Goal: Task Accomplishment & Management: Use online tool/utility

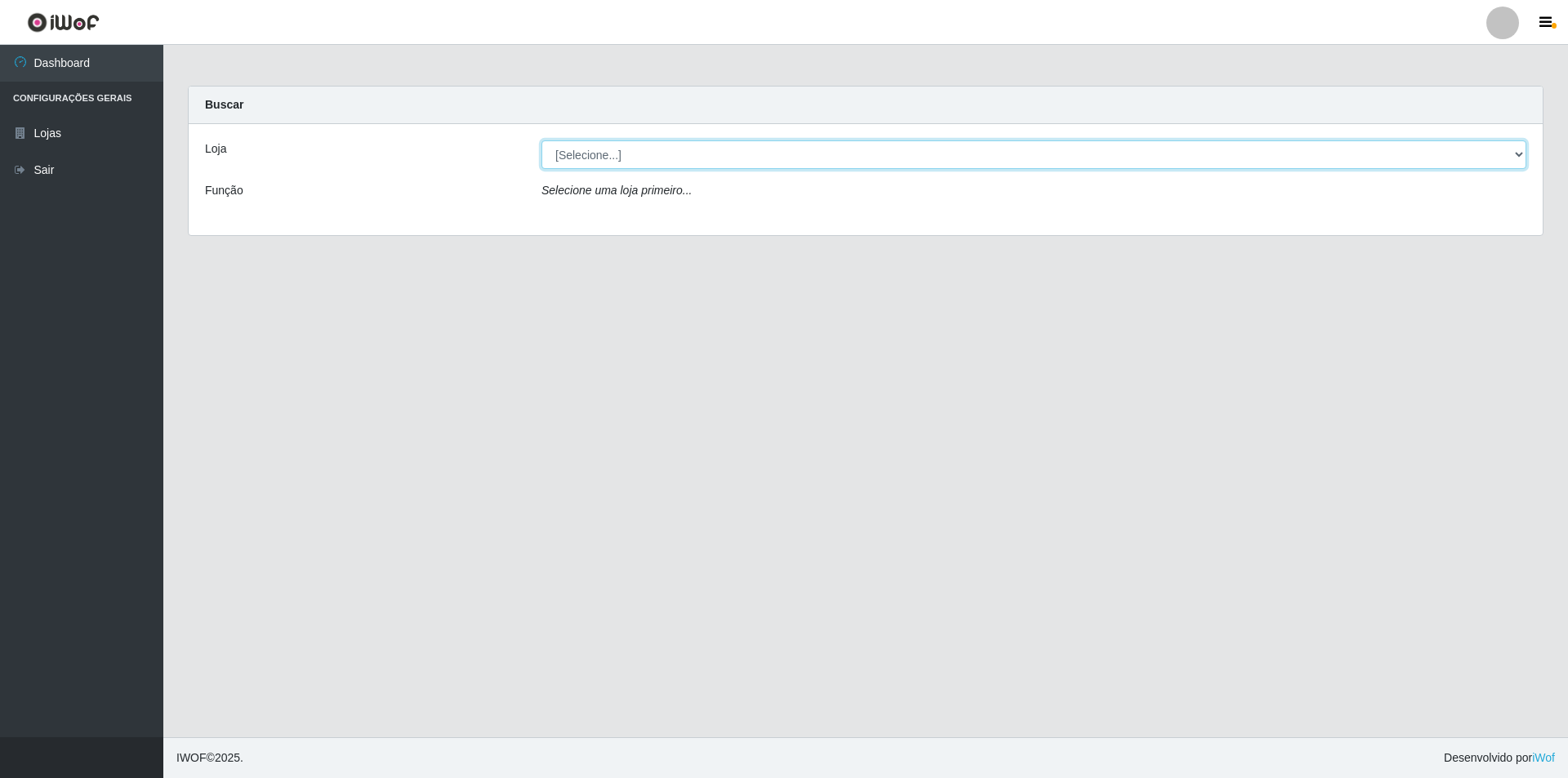
click at [740, 164] on select "[Selecione...] Atacado Vem - Loja 31 [GEOGRAPHIC_DATA]" at bounding box center [1033, 154] width 984 height 28
select select "437"
click at [541, 140] on select "[Selecione...] Atacado Vem - Loja 31 [GEOGRAPHIC_DATA]" at bounding box center [1033, 154] width 984 height 28
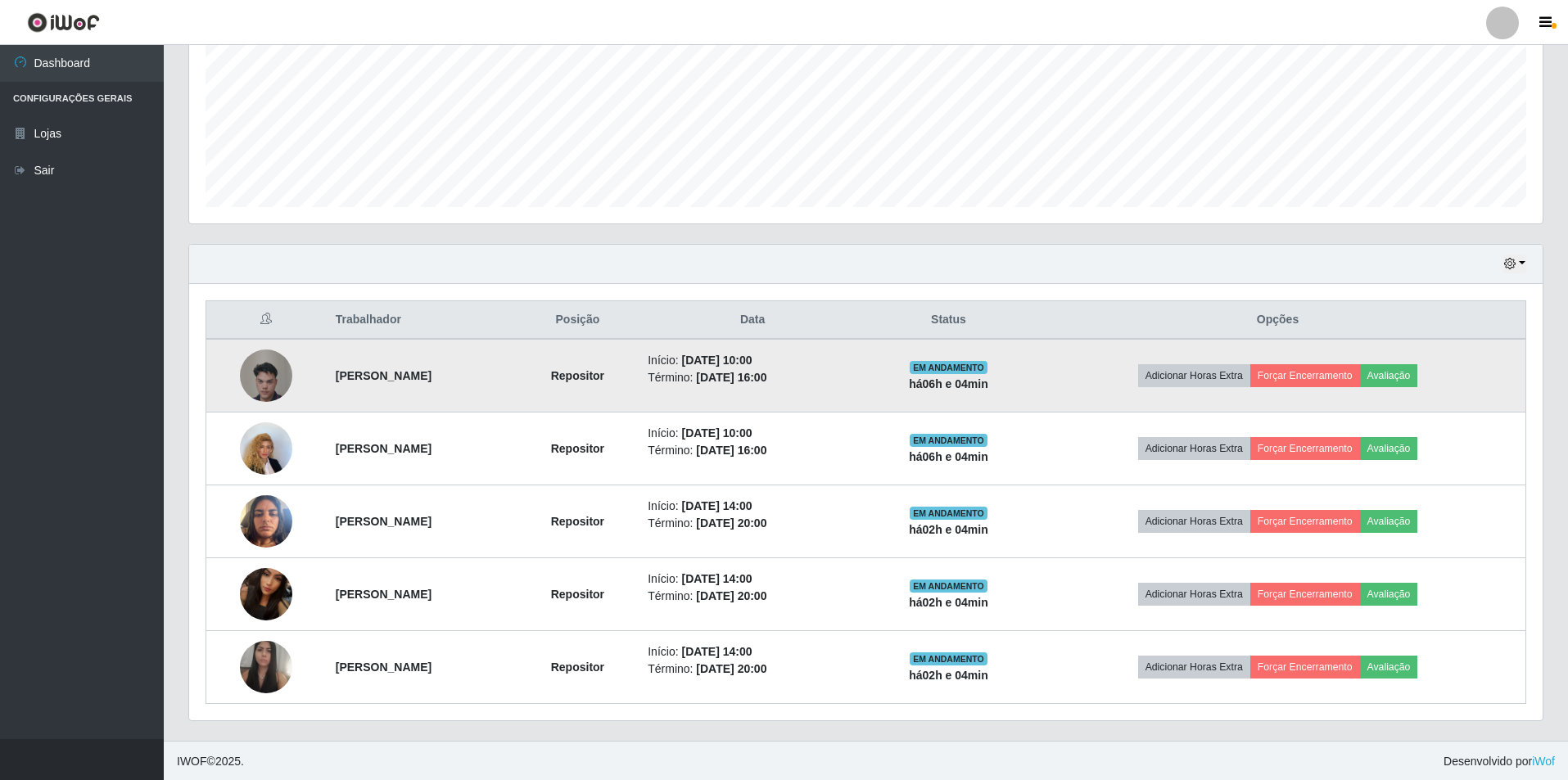
scroll to position [380, 0]
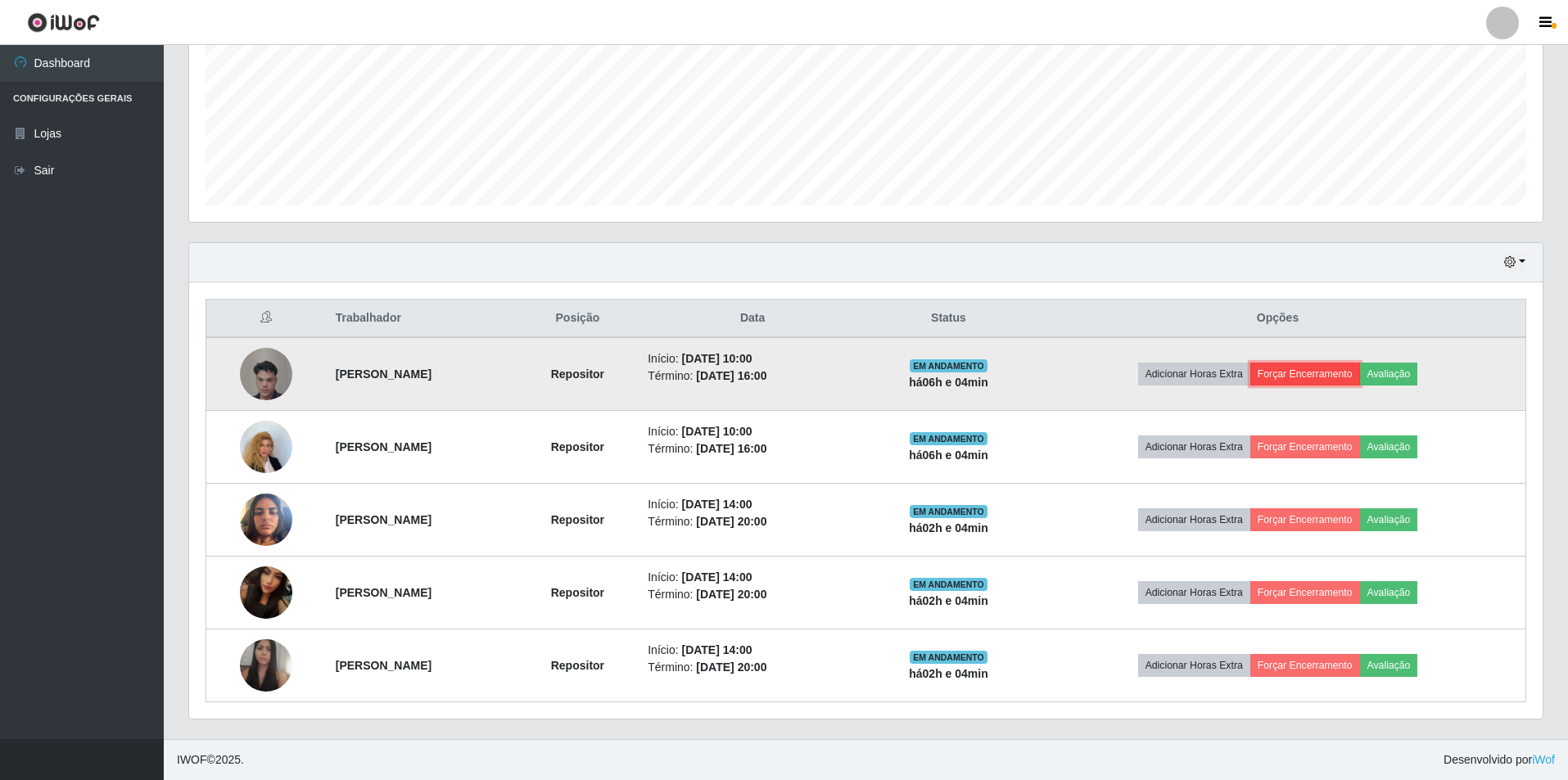
click at [1312, 370] on button "Forçar Encerramento" at bounding box center [1305, 374] width 109 height 23
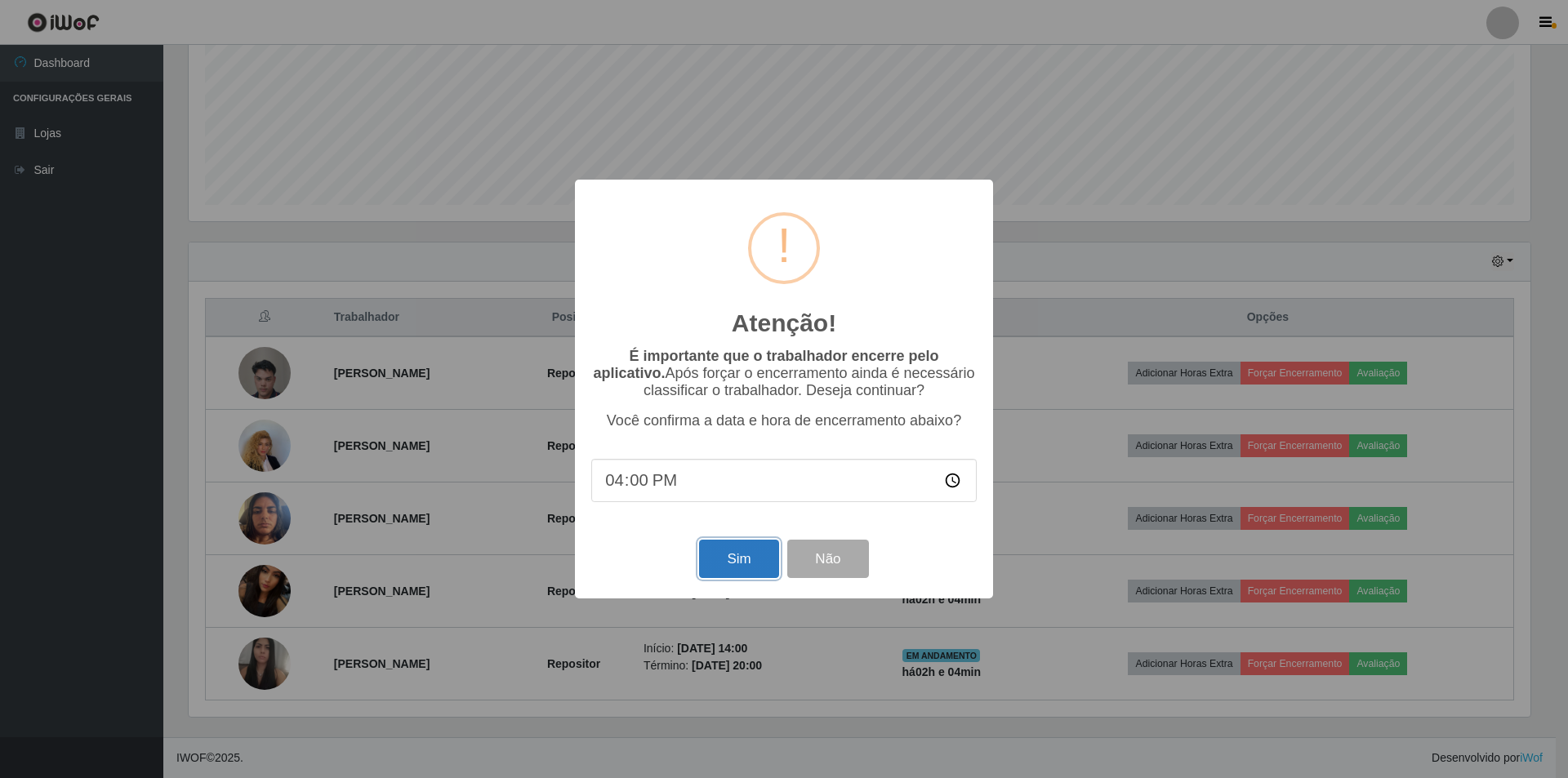
click at [770, 561] on button "Sim" at bounding box center [738, 559] width 79 height 38
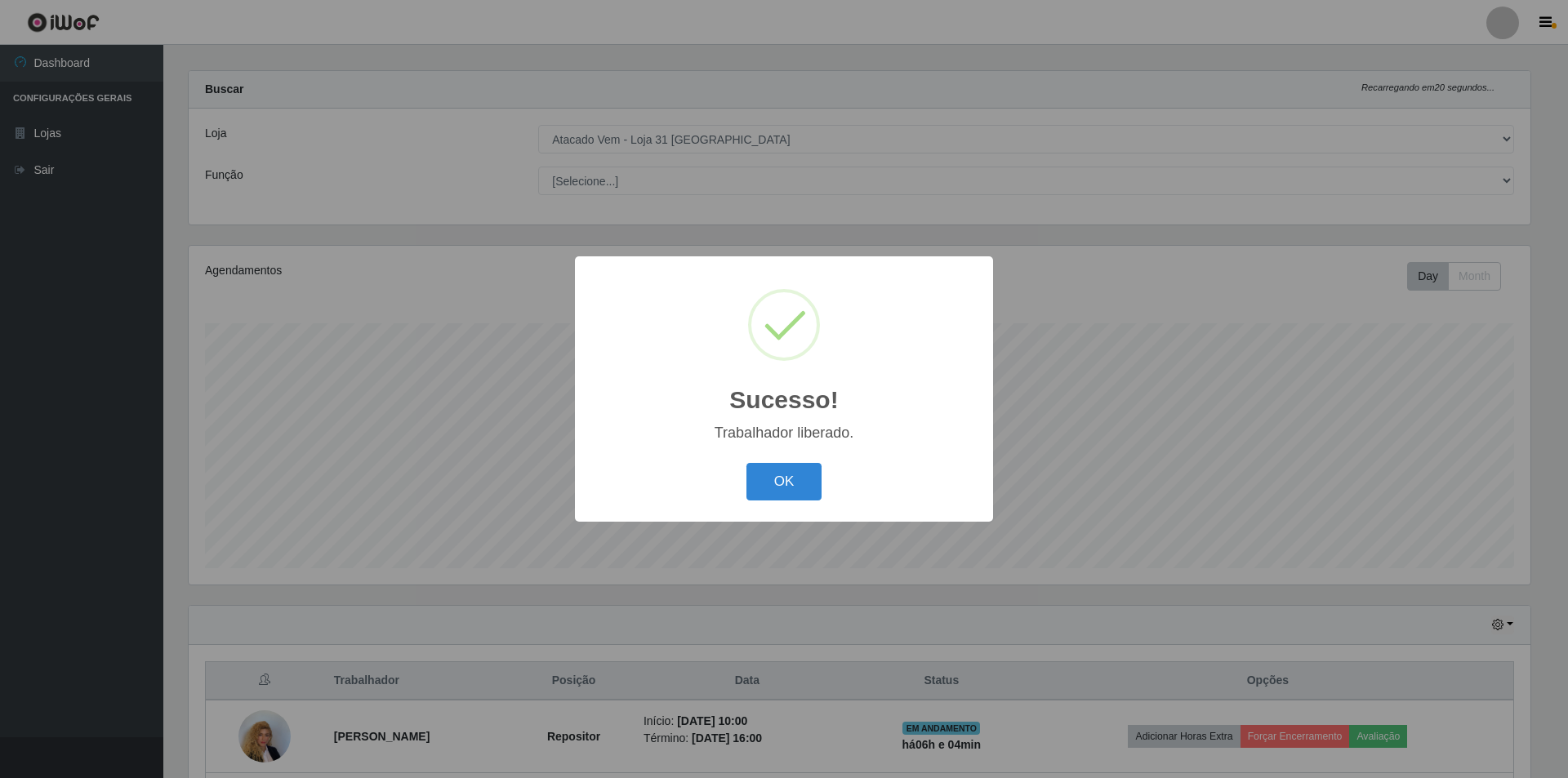
click at [822, 481] on div "OK Cancel" at bounding box center [784, 481] width 386 height 46
click at [769, 484] on button "OK" at bounding box center [784, 482] width 76 height 38
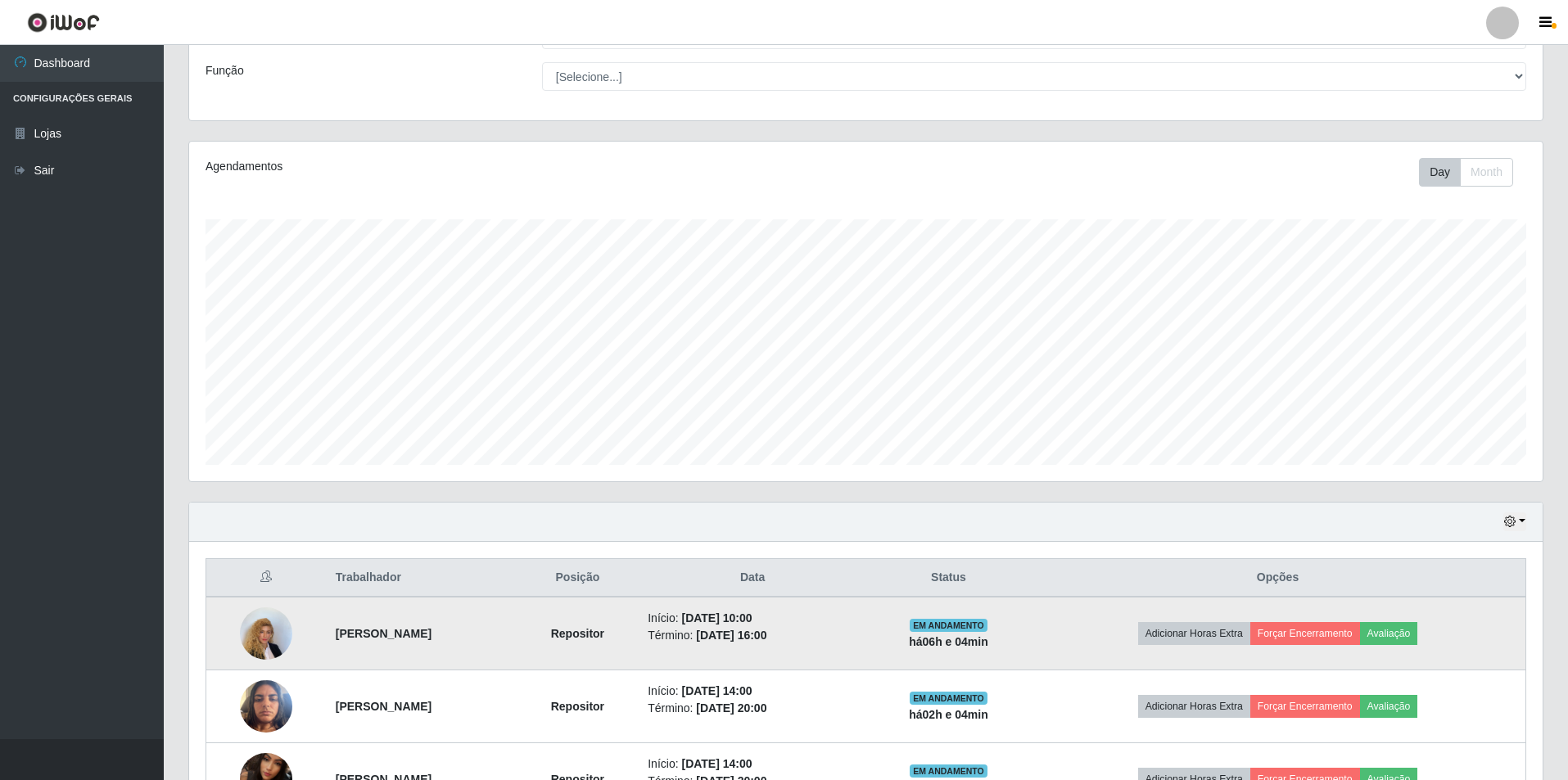
scroll to position [261, 0]
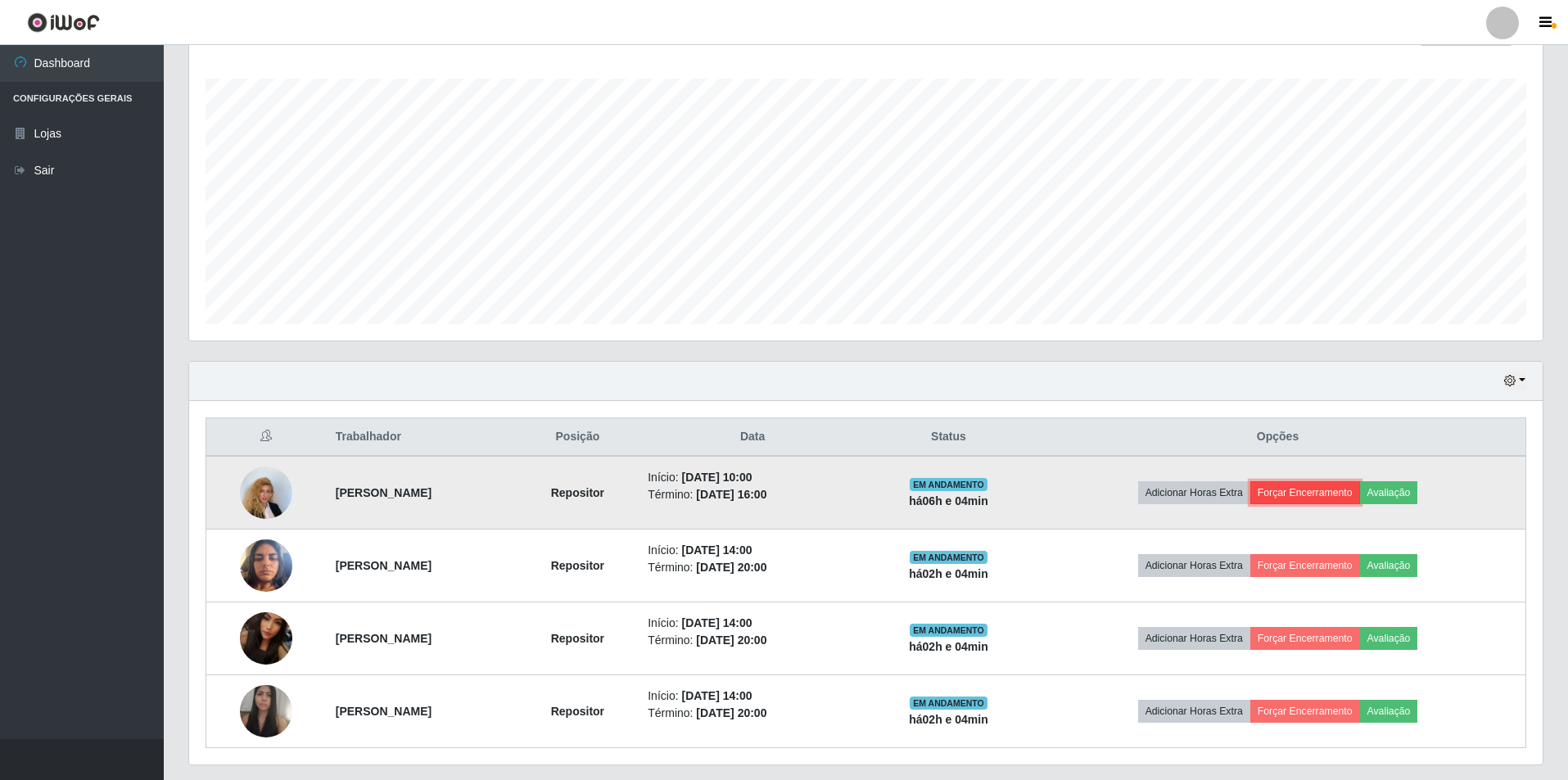
click at [1332, 487] on button "Forçar Encerramento" at bounding box center [1305, 493] width 109 height 23
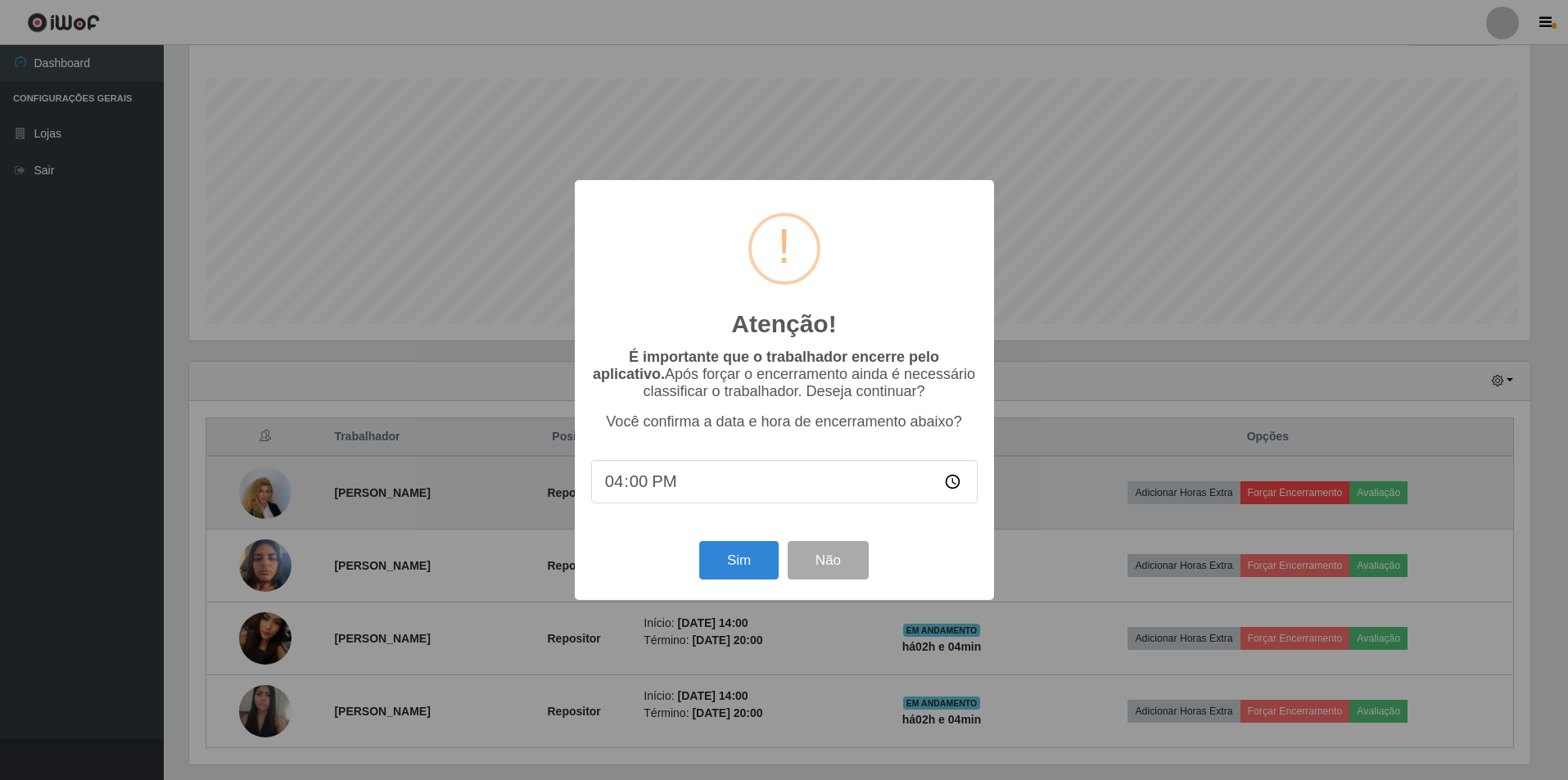
scroll to position [340, 1346]
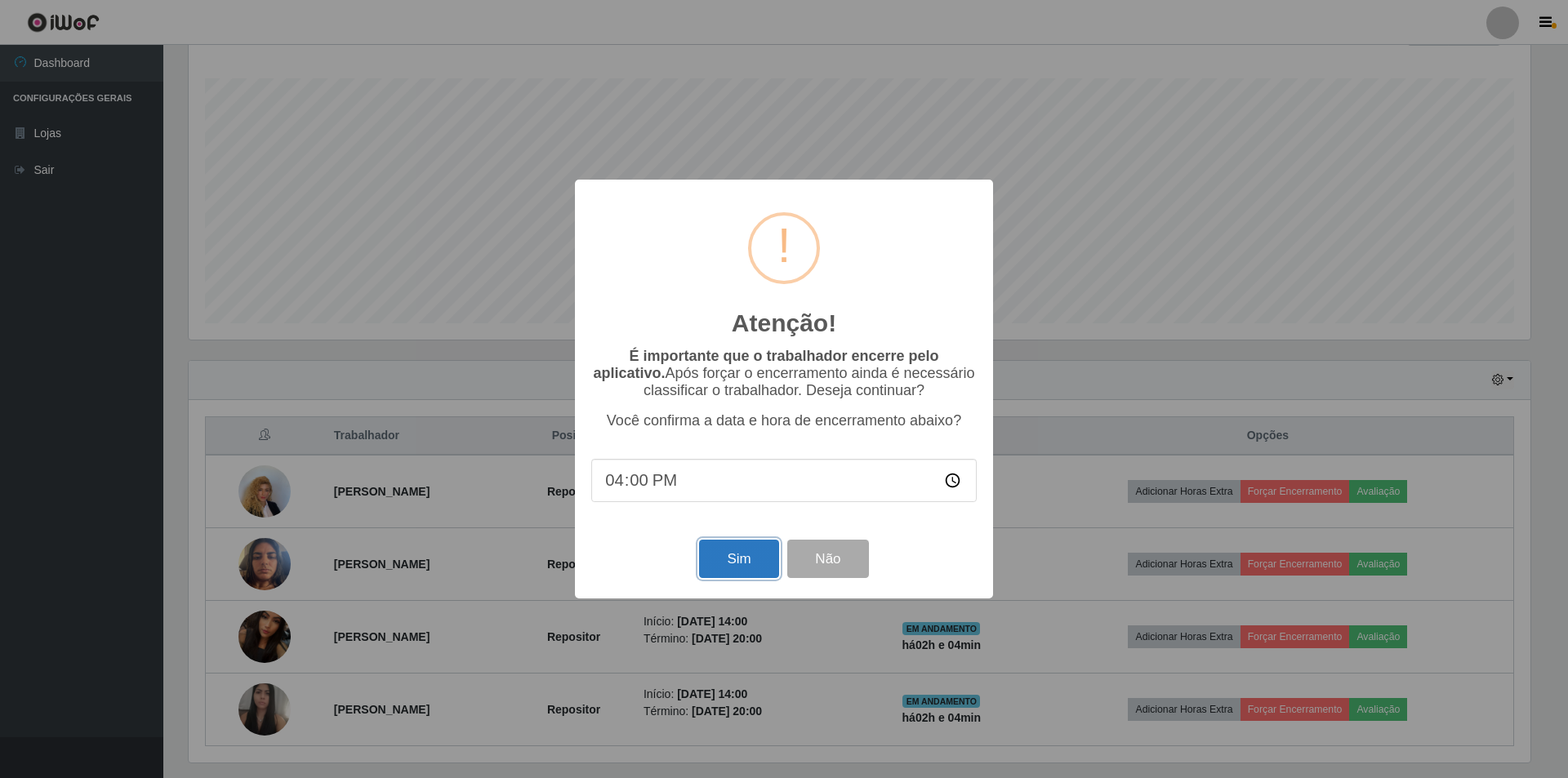
click at [722, 561] on button "Sim" at bounding box center [738, 559] width 79 height 38
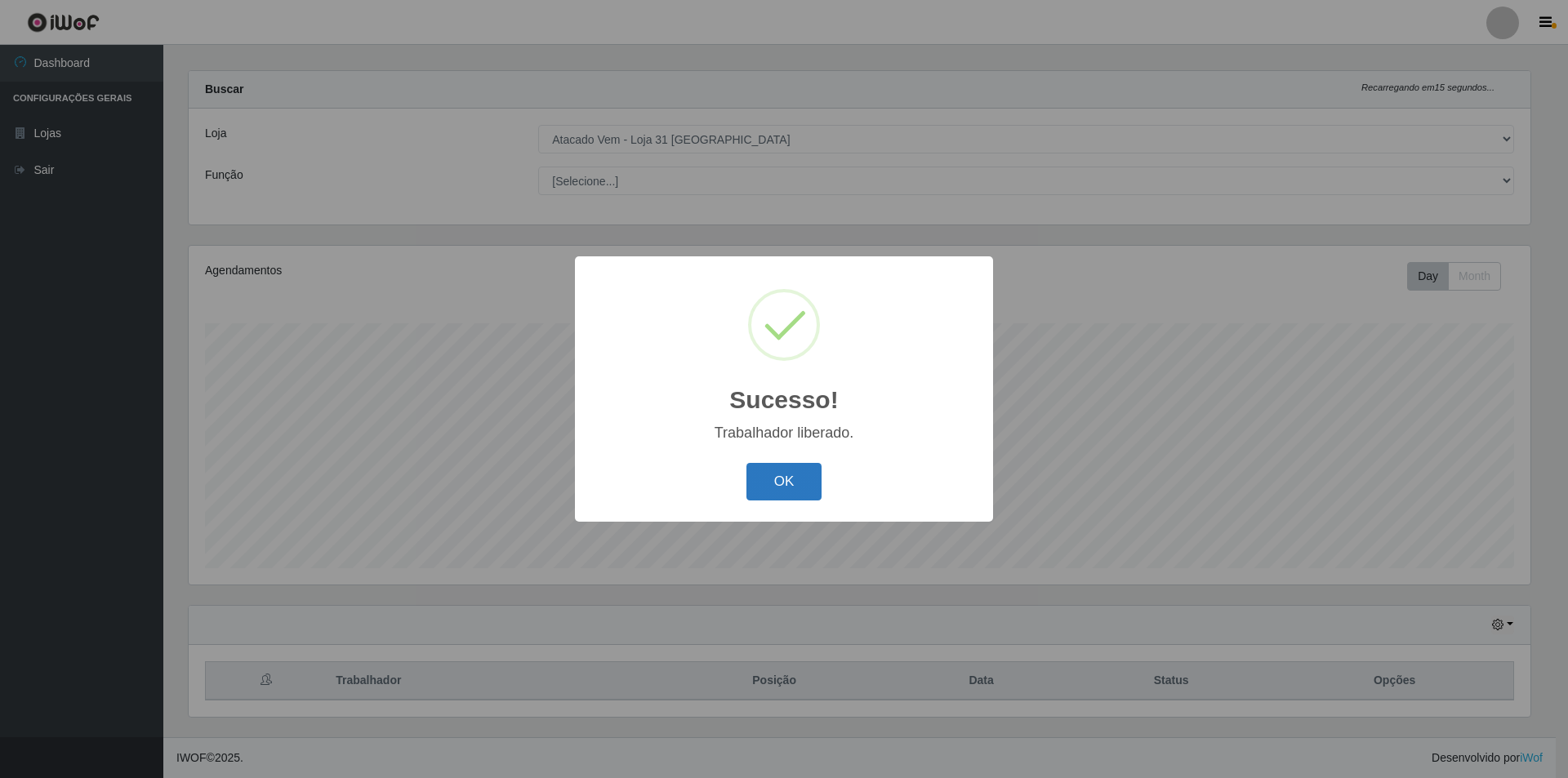
click at [801, 480] on button "OK" at bounding box center [784, 482] width 76 height 38
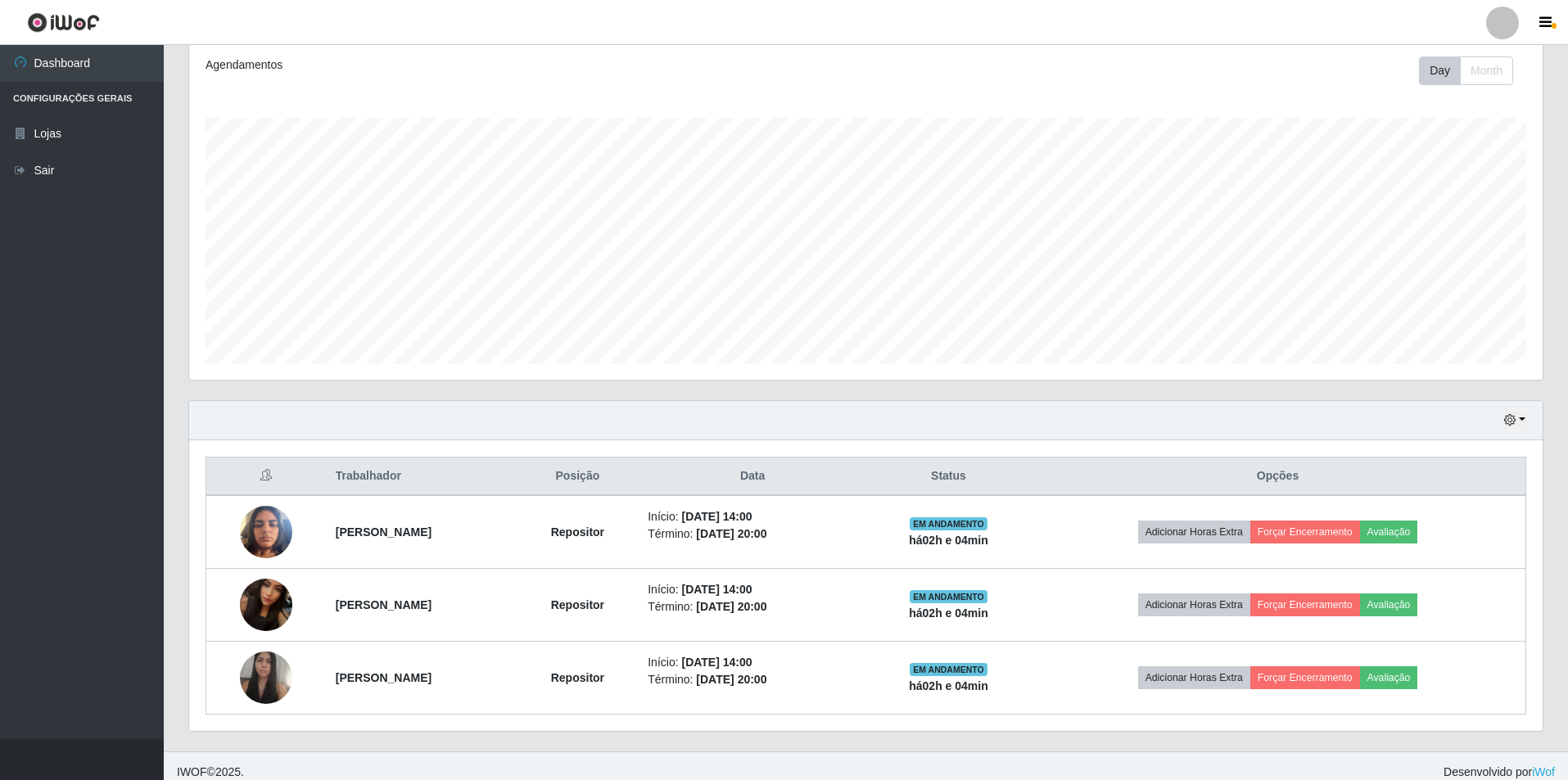
scroll to position [234, 0]
